Goal: Register for event/course

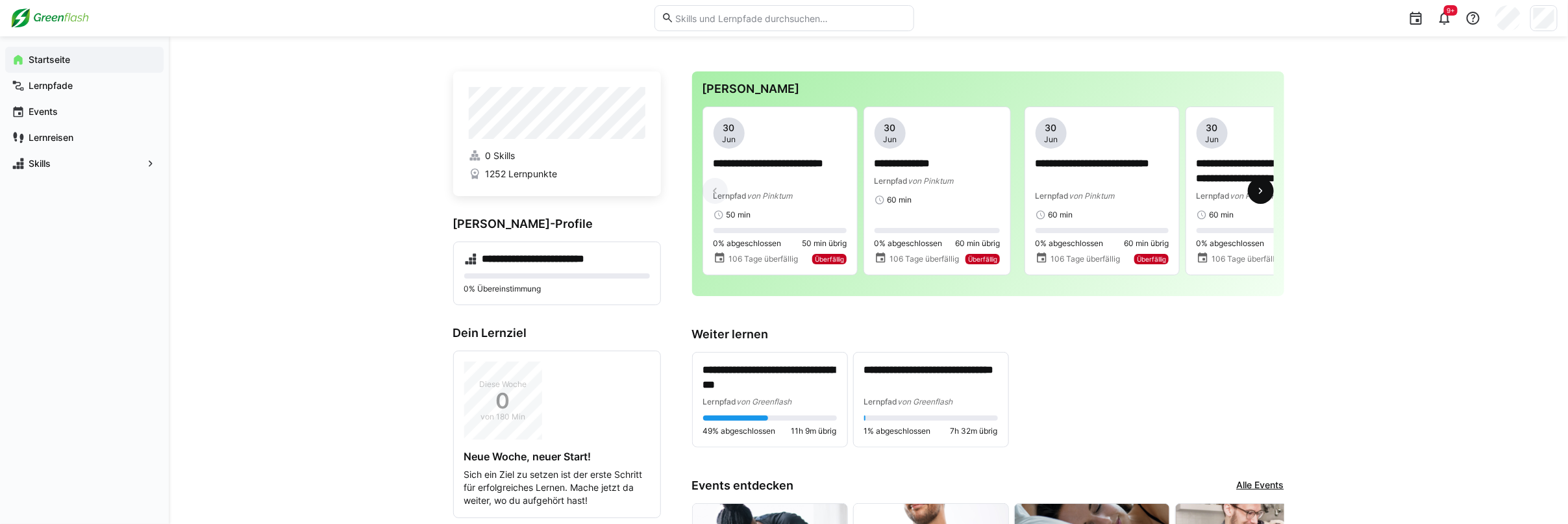
click at [1262, 190] on eds-icon at bounding box center [1261, 191] width 13 height 13
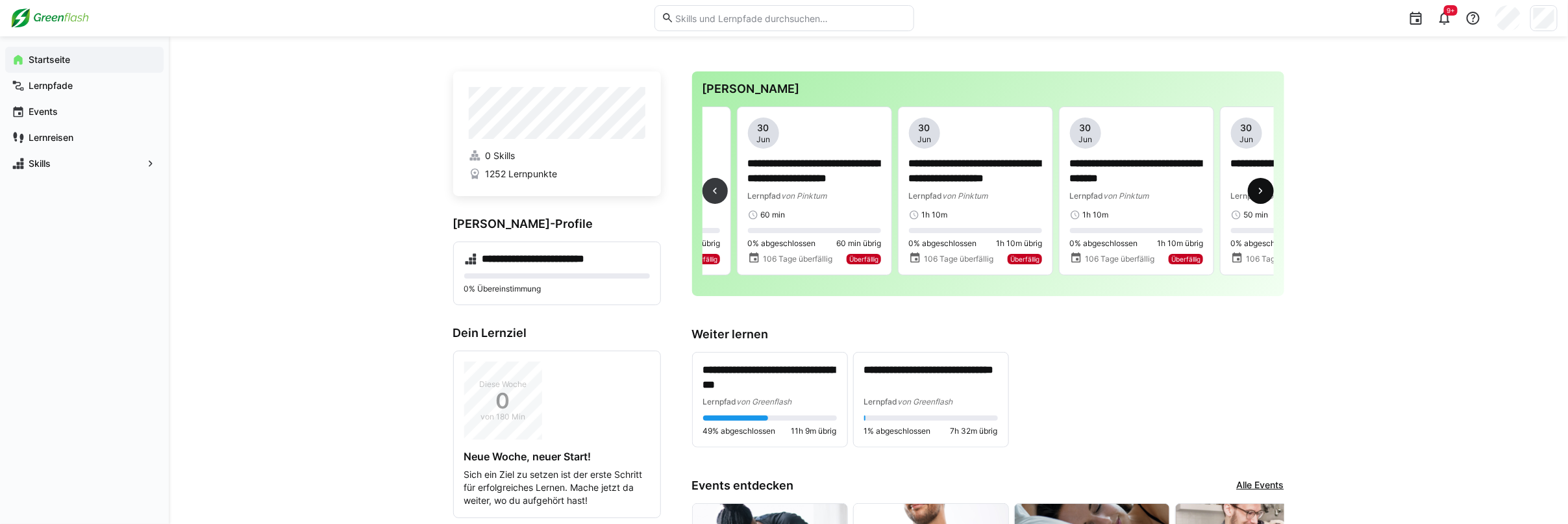
scroll to position [0, 483]
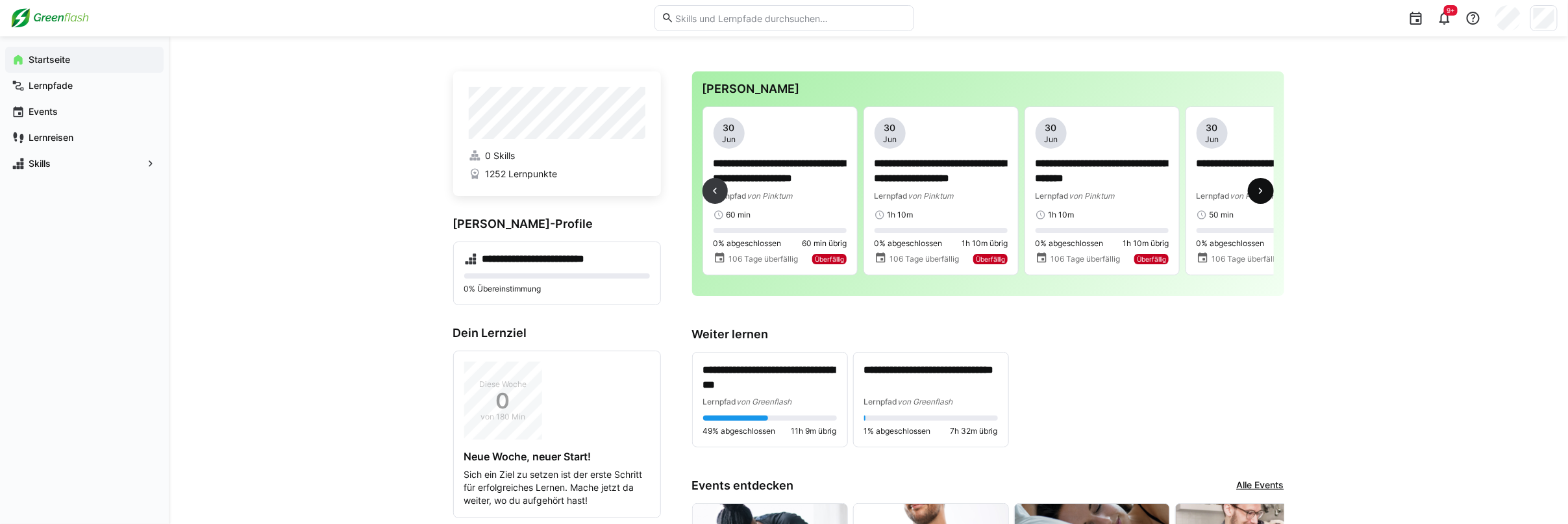
click at [1262, 190] on eds-icon at bounding box center [1261, 191] width 13 height 13
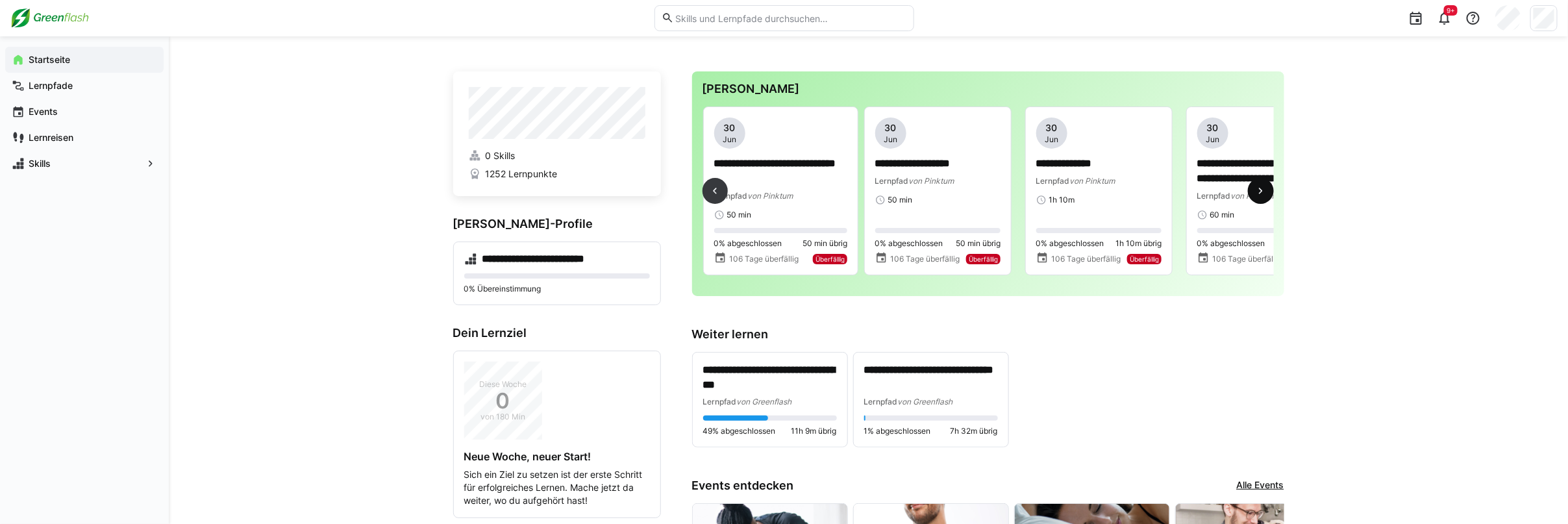
click at [1262, 190] on eds-icon at bounding box center [1261, 191] width 13 height 13
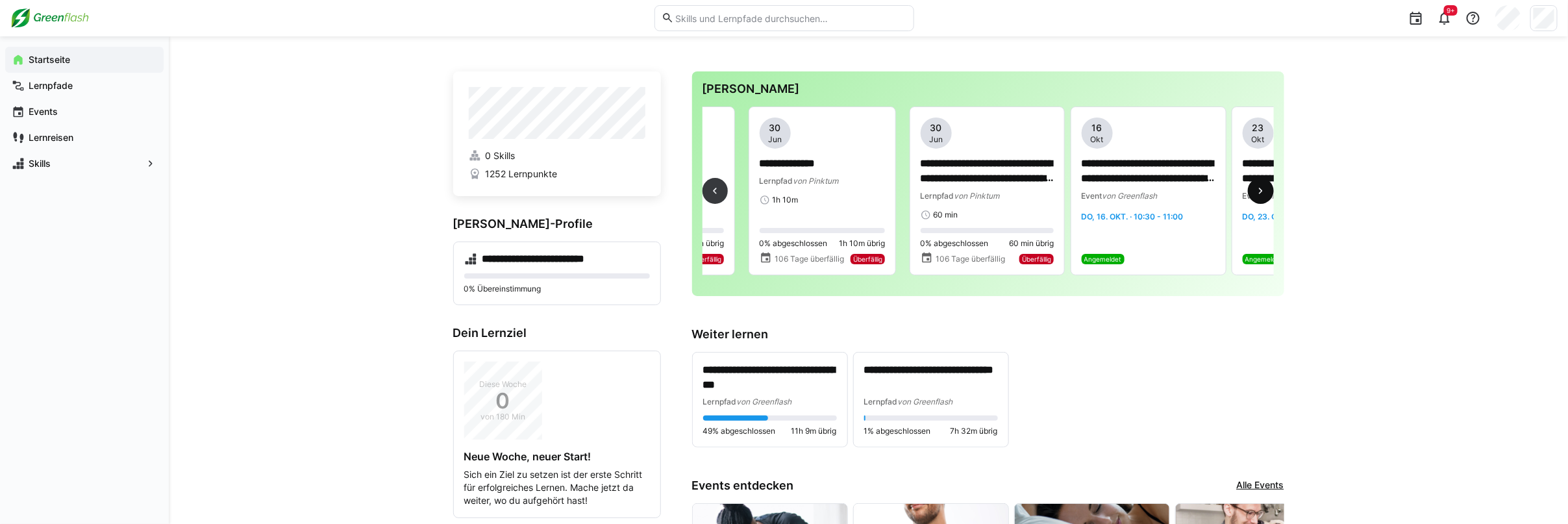
scroll to position [0, 1449]
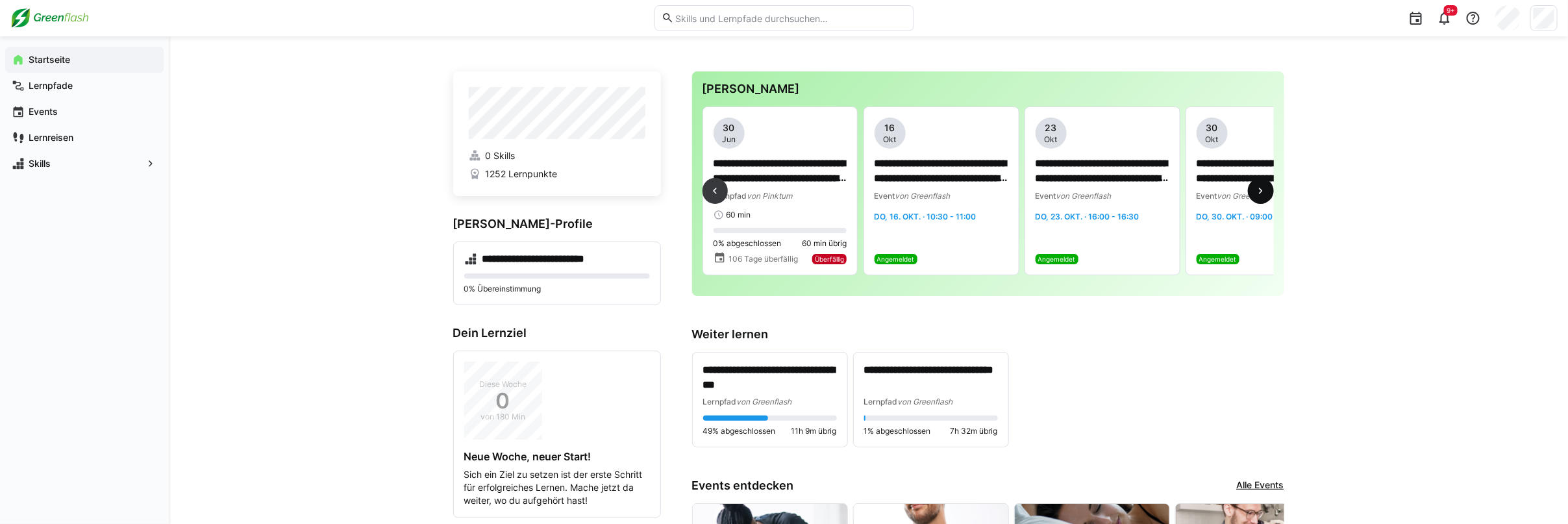
click at [1262, 190] on eds-icon at bounding box center [1261, 191] width 13 height 13
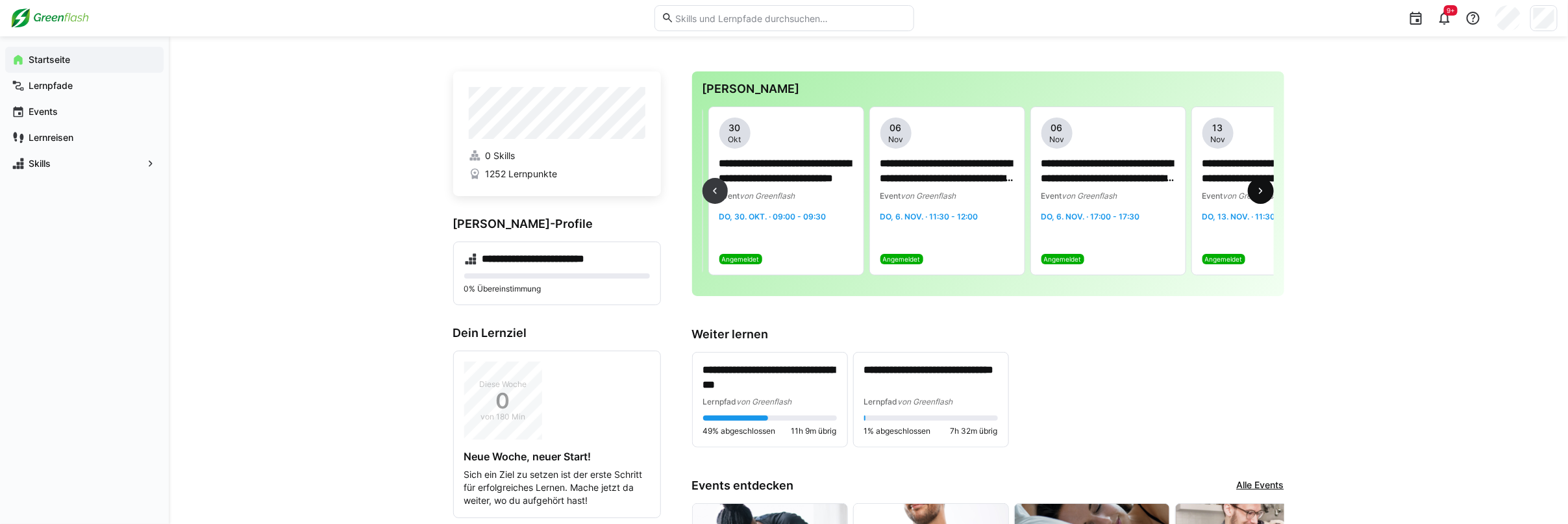
scroll to position [0, 1932]
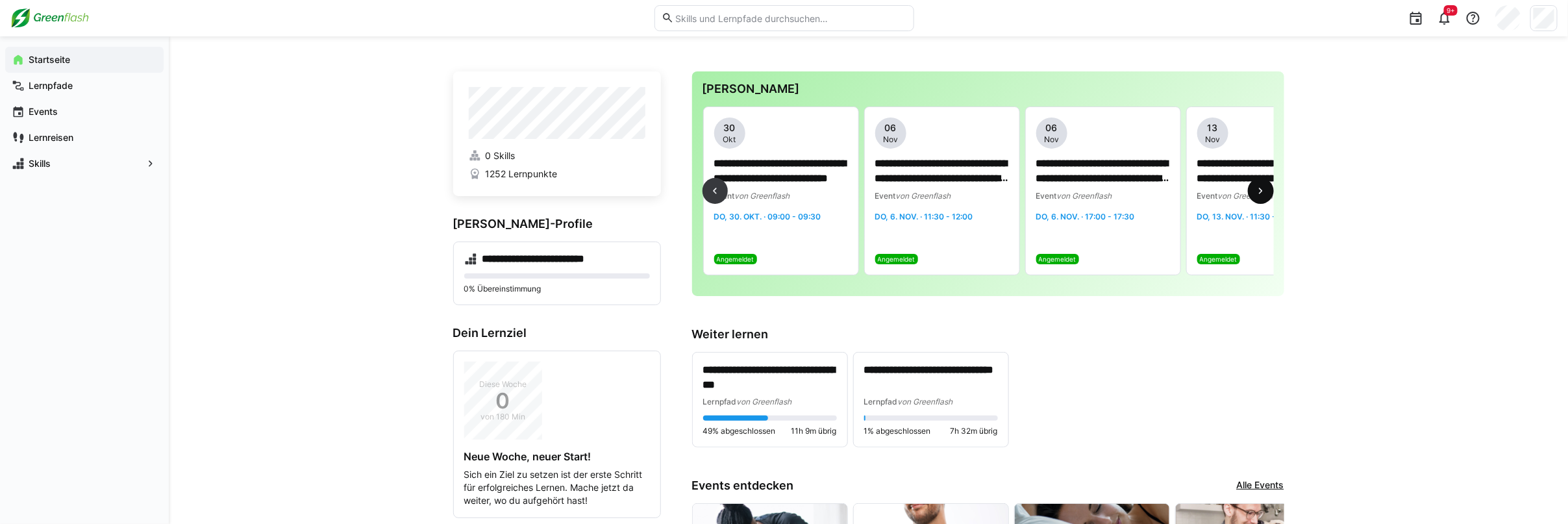
click at [1258, 193] on eds-icon at bounding box center [1261, 191] width 13 height 13
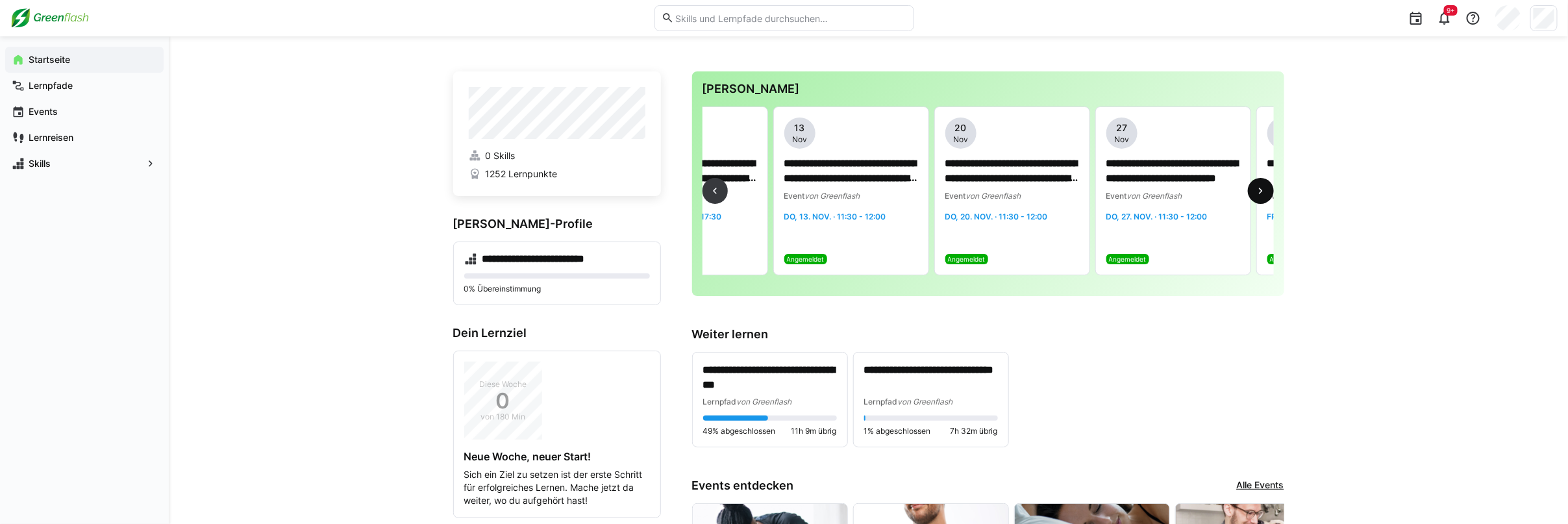
scroll to position [0, 2415]
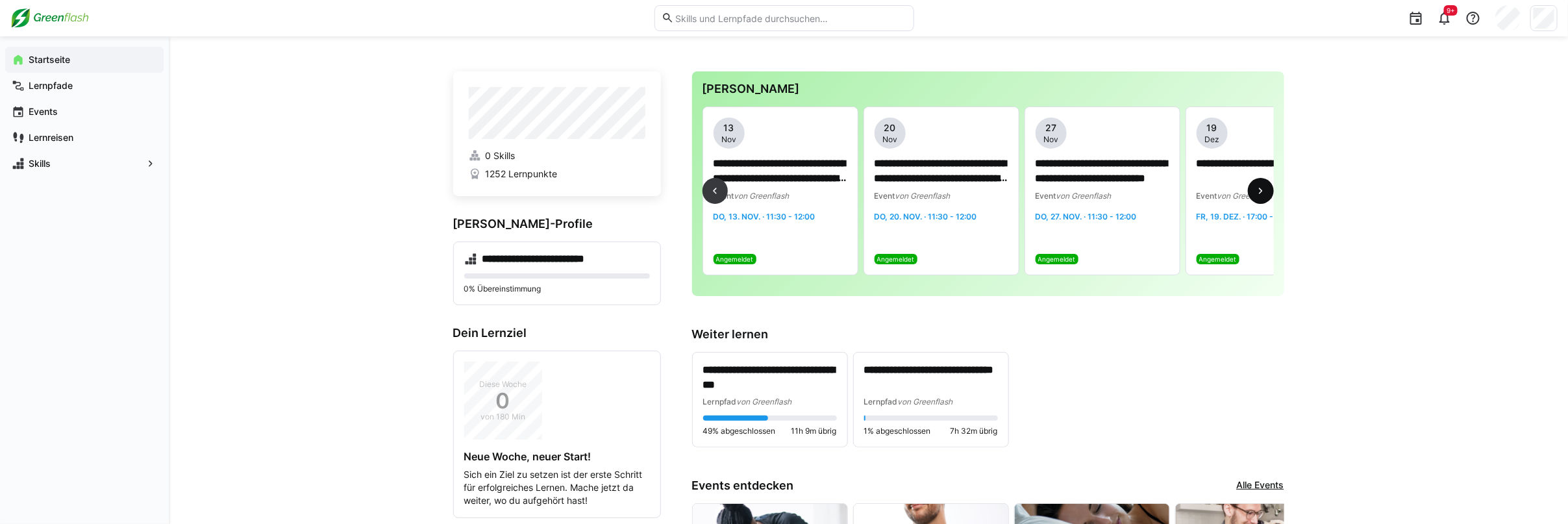
click at [1258, 193] on eds-icon at bounding box center [1261, 191] width 13 height 13
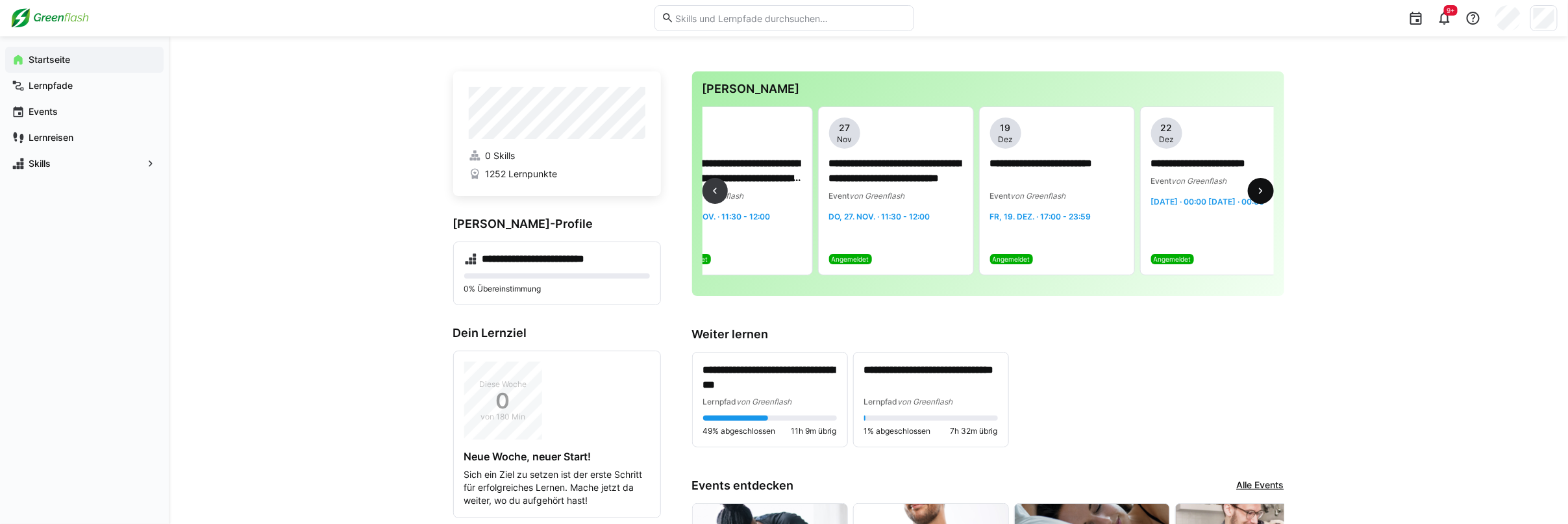
scroll to position [0, 2643]
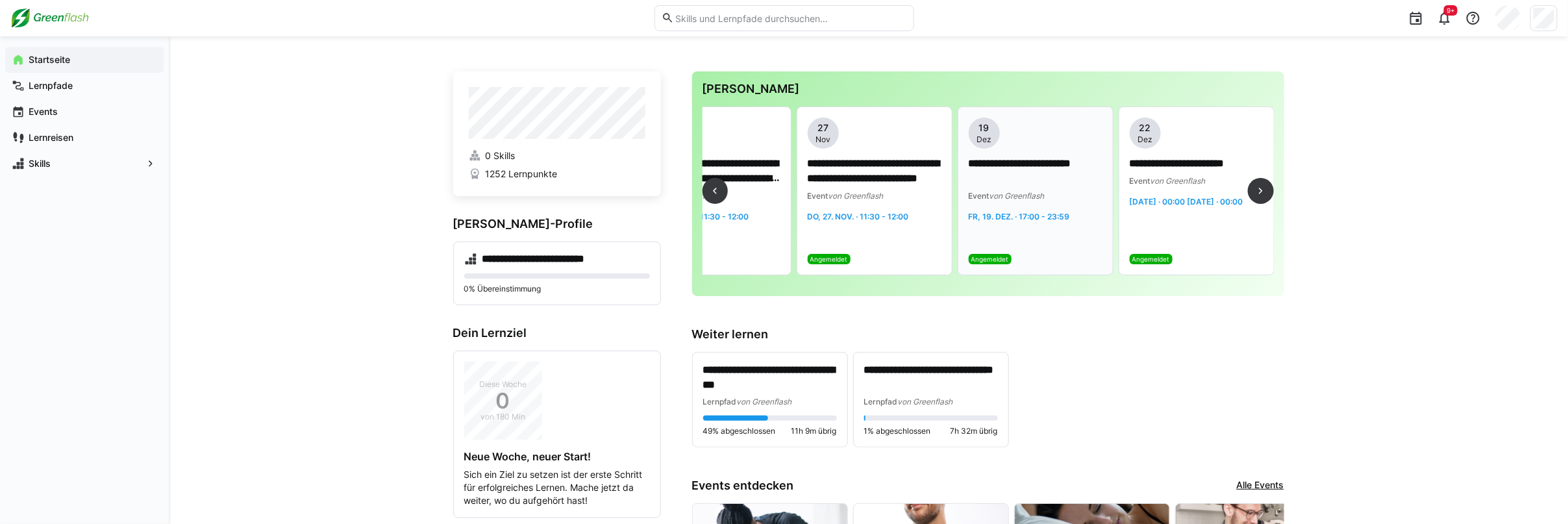
click at [1060, 201] on div "Event von Greenflash" at bounding box center [1036, 195] width 134 height 13
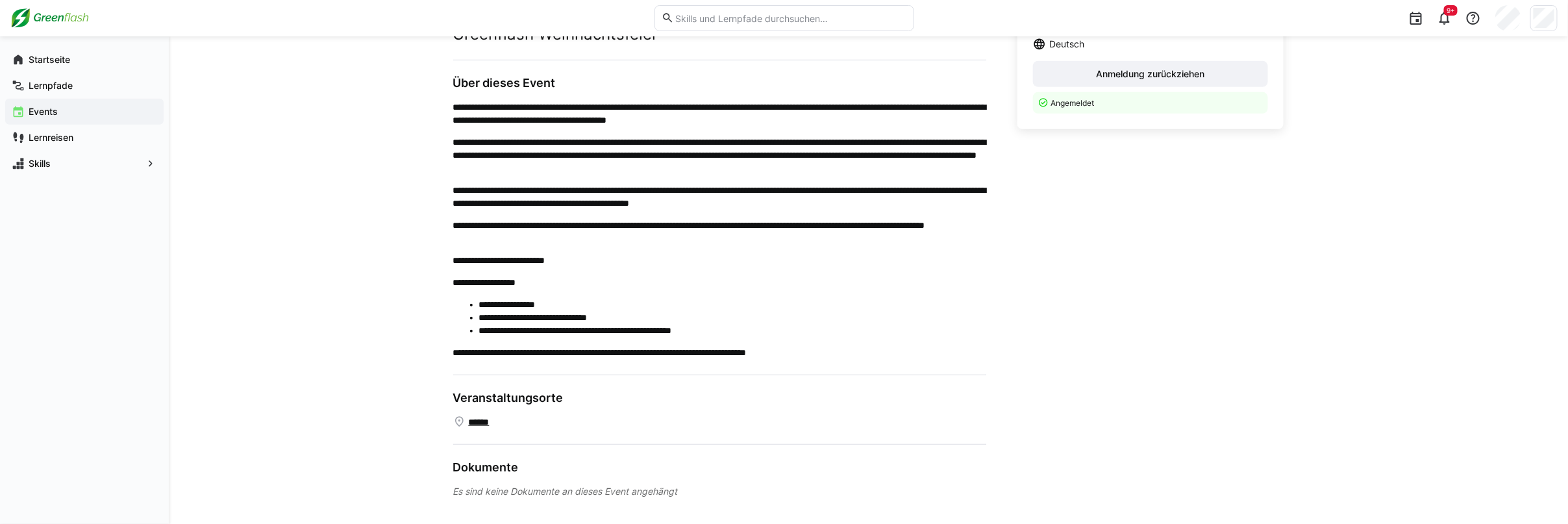
scroll to position [381, 0]
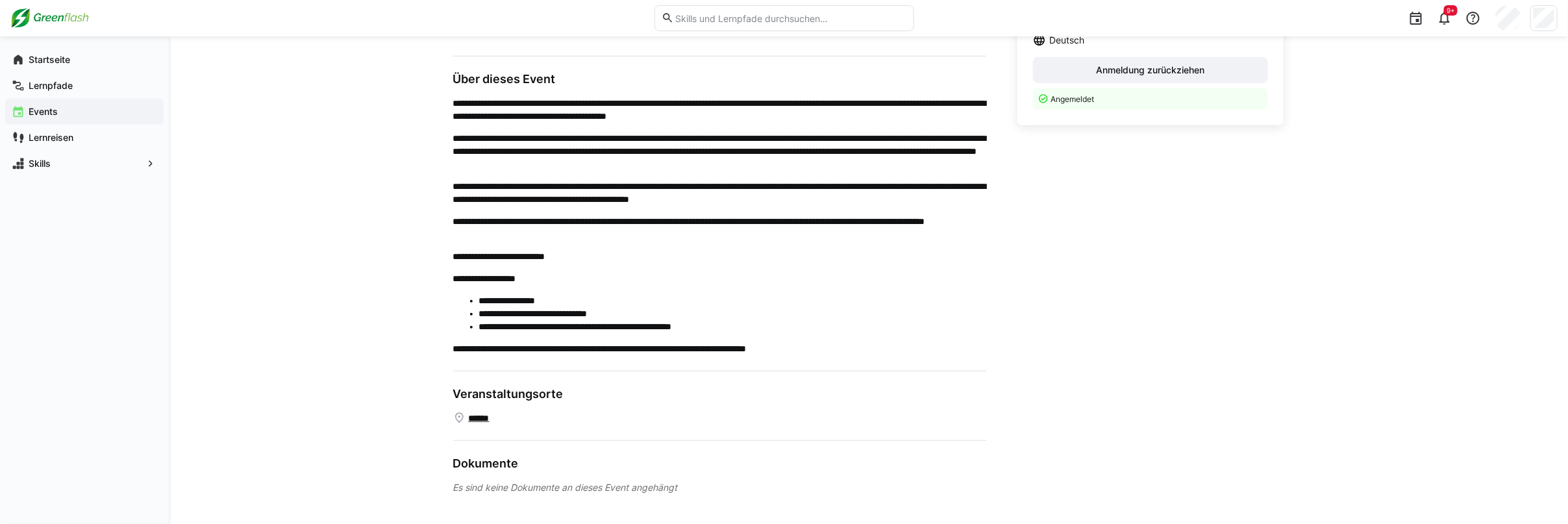
click at [503, 252] on link "**********" at bounding box center [504, 256] width 82 height 9
click at [490, 418] on link "******" at bounding box center [482, 418] width 29 height 13
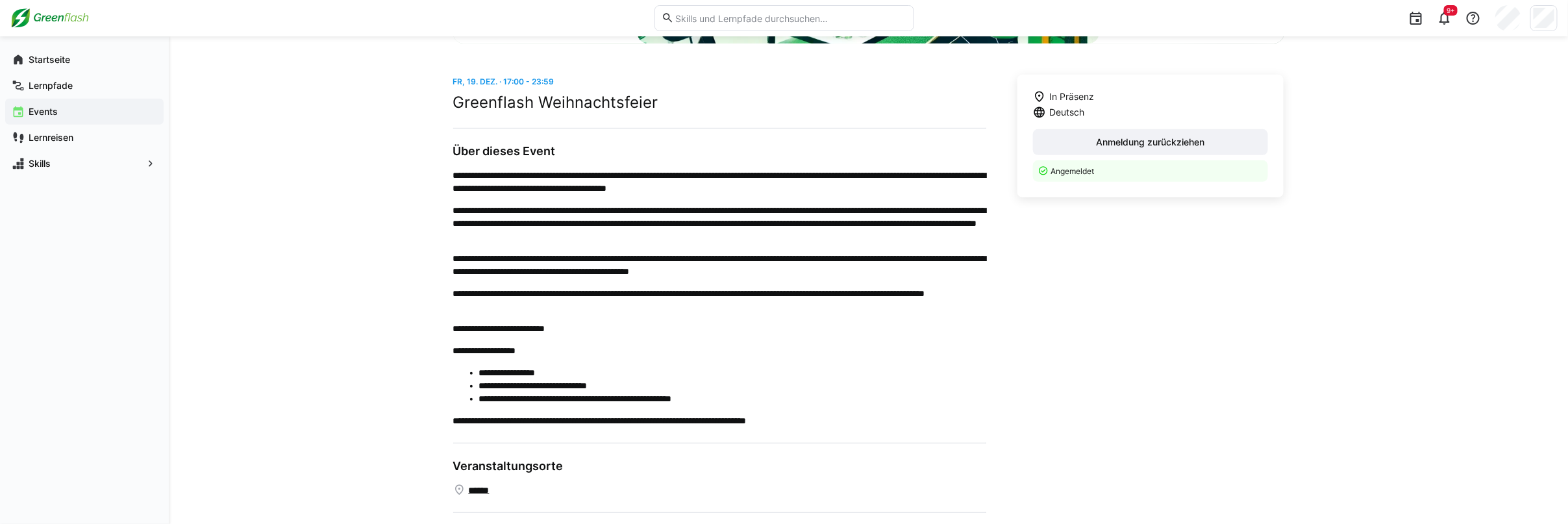
click at [669, 379] on li "**********" at bounding box center [733, 385] width 507 height 13
